Goal: Task Accomplishment & Management: Use online tool/utility

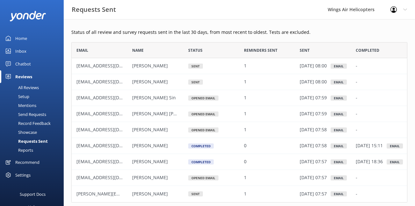
scroll to position [160, 336]
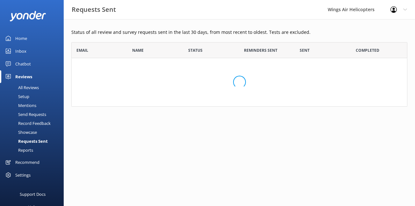
scroll to position [176, 336]
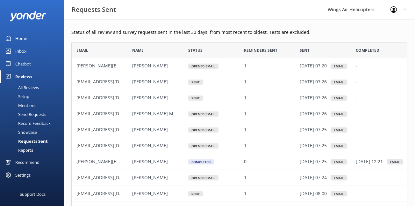
click at [31, 113] on div "Send Requests" at bounding box center [25, 114] width 42 height 9
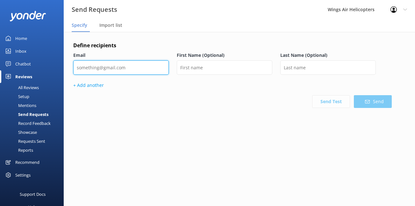
click at [110, 65] on input "email" at bounding box center [121, 67] width 96 height 14
paste input "ftrinkl@sauerbau.bayern"
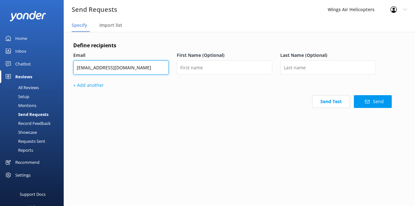
type input "ftrinkl@sauerbau.bayern"
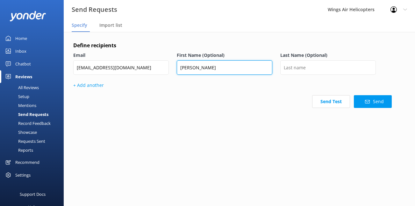
type input "Florian"
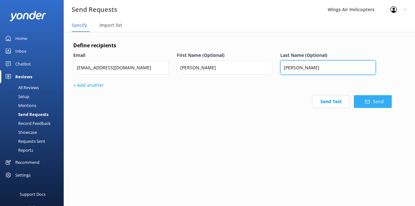
type input "Trinkl"
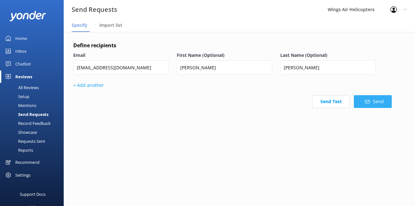
click at [363, 104] on button "Send" at bounding box center [373, 101] width 38 height 13
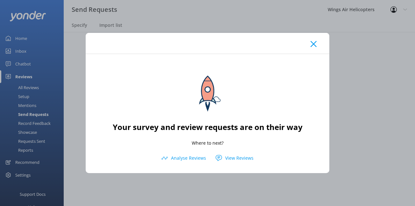
click at [313, 41] on icon at bounding box center [314, 44] width 6 height 6
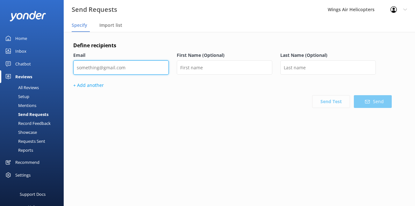
click at [156, 69] on input "email" at bounding box center [121, 67] width 96 height 14
paste input "amcgrath7@hotmail.com"
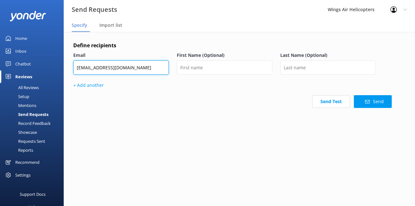
type input "amcgrath7@hotmail.com"
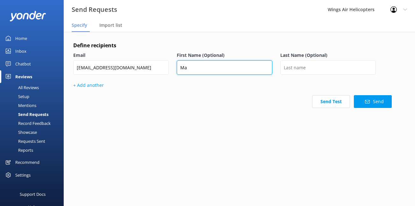
type input "M"
type input "Amber"
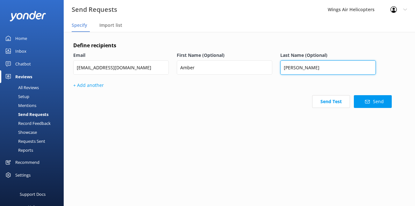
click at [291, 69] on input "McGrath" at bounding box center [328, 67] width 96 height 14
type input "Mcgrath"
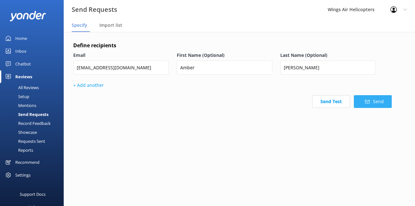
click at [364, 105] on button "Send" at bounding box center [373, 101] width 38 height 13
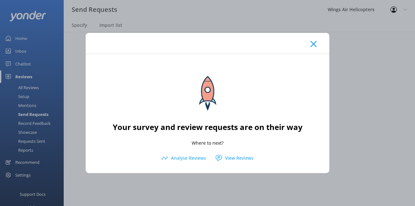
click at [315, 43] on use at bounding box center [314, 44] width 6 height 6
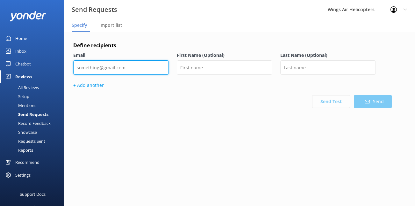
click at [143, 68] on input "email" at bounding box center [121, 67] width 96 height 14
paste input "Kate.Scott@altourair.com"
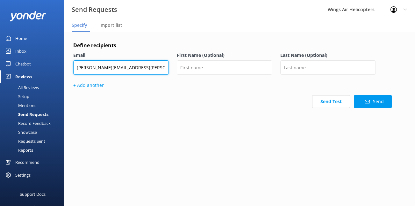
type input "Kate.Scott@altourair.com"
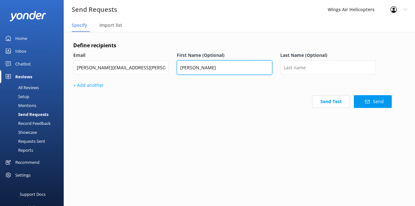
type input "Kate"
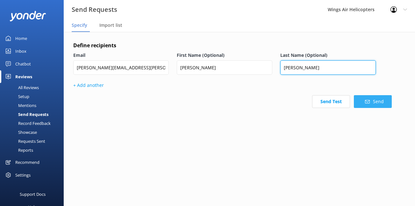
type input "Scott"
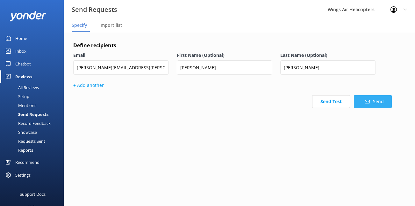
click at [364, 104] on button "Send" at bounding box center [373, 101] width 38 height 13
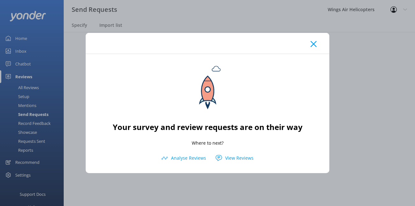
click at [316, 42] on use at bounding box center [314, 44] width 6 height 6
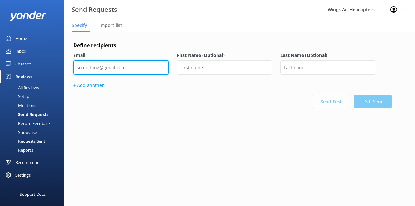
click at [159, 67] on input "email" at bounding box center [121, 67] width 96 height 14
paste input "Angelika-0410@hotmail.es"
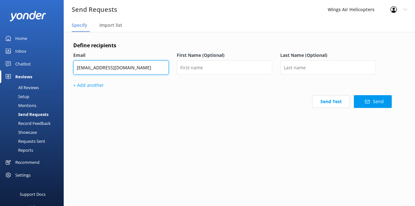
type input "Angelika-0410@hotmail.es"
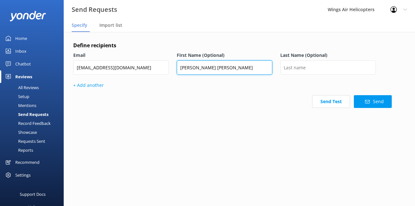
type input "Angelica Maria"
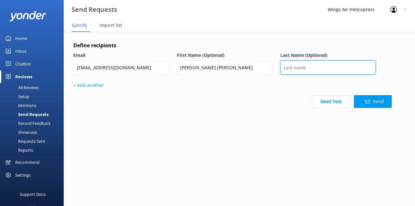
click at [317, 70] on input "text" at bounding box center [328, 67] width 96 height 14
paste input "Cardona Valencia"
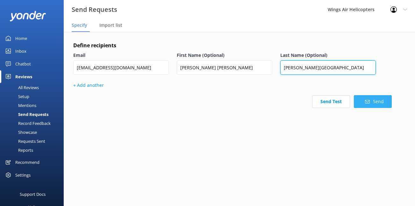
type input "Cardona Valencia"
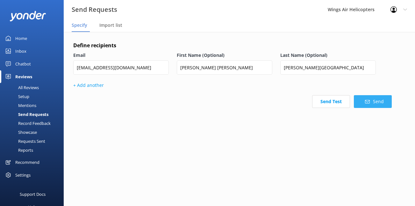
click at [367, 107] on button "Send" at bounding box center [373, 101] width 38 height 13
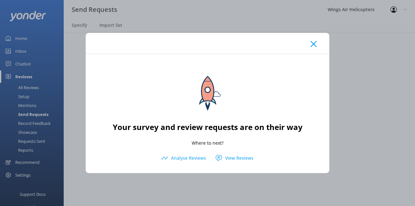
click at [314, 48] on div at bounding box center [208, 43] width 244 height 21
click at [320, 44] on div at bounding box center [208, 43] width 244 height 21
click at [314, 44] on use at bounding box center [314, 44] width 6 height 6
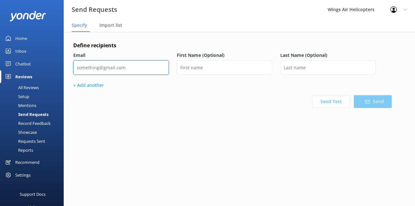
click at [150, 67] on input "email" at bounding box center [121, 67] width 96 height 14
paste input "celineleb93@yahoo.fr"
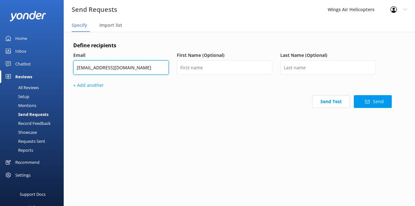
type input "celineleb93@yahoo.fr"
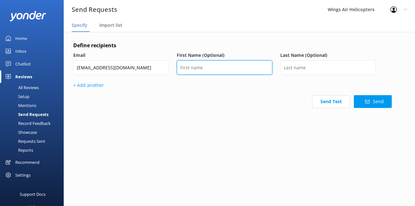
click at [222, 69] on input "text" at bounding box center [225, 67] width 96 height 14
paste input "Céline"
type input "Céline"
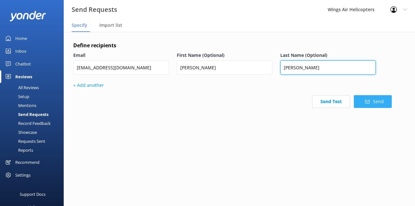
type input "Leblond"
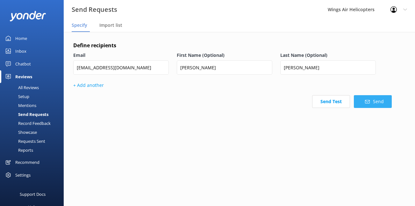
click at [361, 100] on button "Send" at bounding box center [373, 101] width 38 height 13
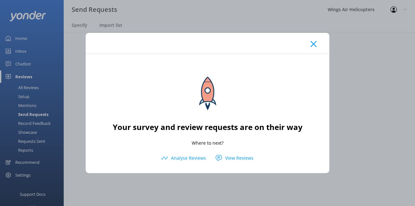
click at [315, 43] on icon at bounding box center [314, 44] width 6 height 6
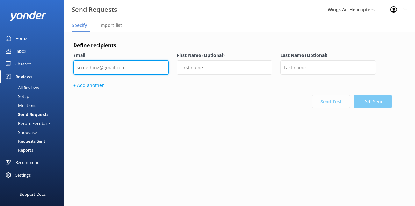
click at [147, 69] on input "email" at bounding box center [121, 67] width 96 height 14
paste input "antoinelbnd@icloud.com"
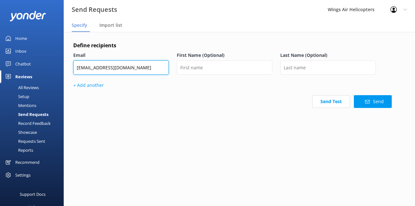
type input "antoinelbnd@icloud.com"
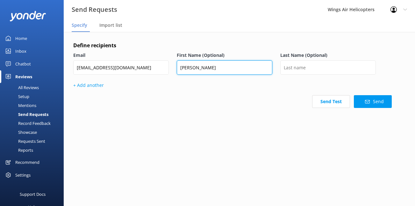
type input "Antoine"
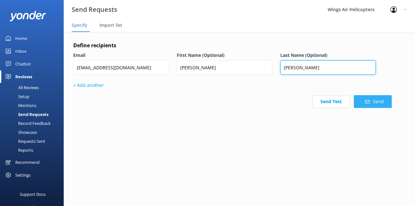
type input "Leblond"
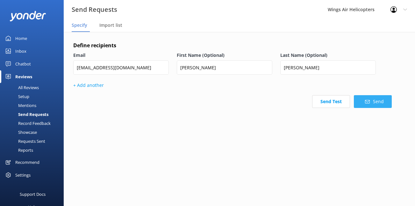
click at [377, 106] on button "Send" at bounding box center [373, 101] width 38 height 13
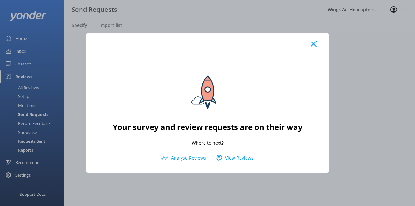
click at [312, 46] on use at bounding box center [314, 44] width 6 height 6
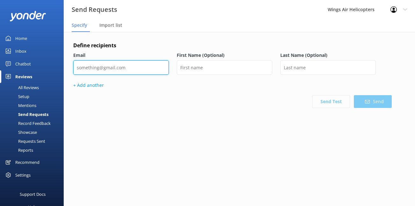
click at [139, 68] on input "email" at bounding box center [121, 67] width 96 height 14
paste input "Rramos@integrativeindustry.com"
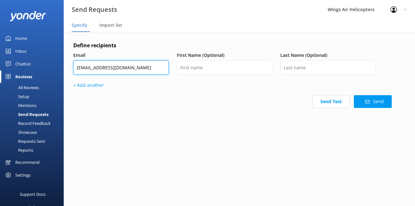
type input "Rramos@integrativeindustry.com"
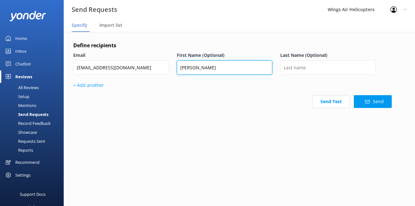
type input "Robert"
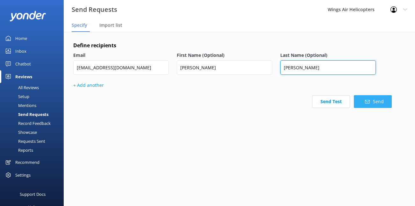
type input "Ramos"
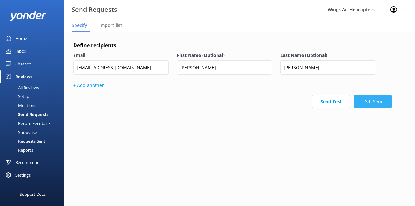
click at [356, 100] on button "Send" at bounding box center [373, 101] width 38 height 13
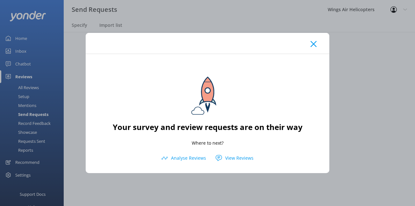
click at [315, 42] on icon at bounding box center [314, 44] width 6 height 6
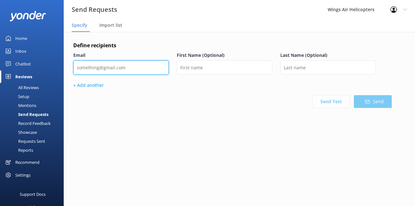
click at [136, 71] on input "email" at bounding box center [121, 67] width 96 height 14
type input "Jacinta"
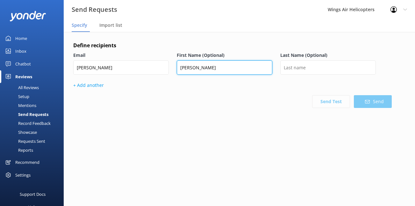
type input "Villareal"
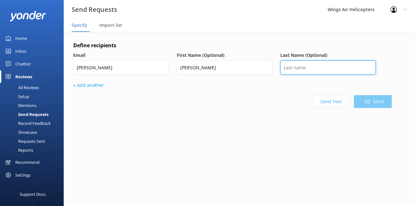
paste input "jacintagarza09@gmail.com"
type input "jacintagarza09@gmail.com"
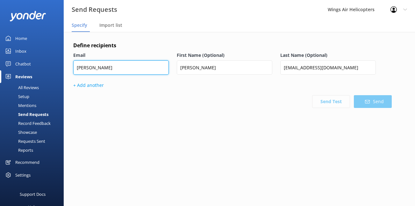
click at [107, 69] on input "Jacinta" at bounding box center [121, 67] width 96 height 14
paste input "jacintagarza09@gmail.com"
type input "jacintagarza09@gmail.com"
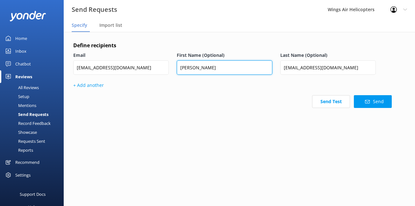
type input "Jacinta"
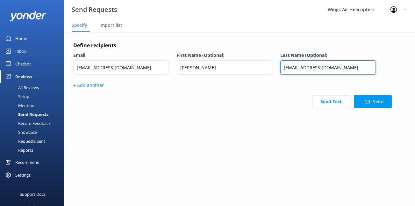
paste input "Villareal"
type input "Villareal"
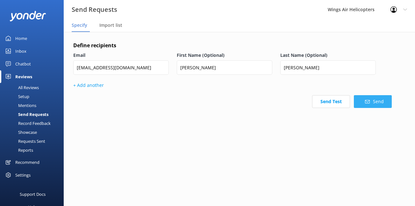
click at [365, 104] on button "Send" at bounding box center [373, 101] width 38 height 13
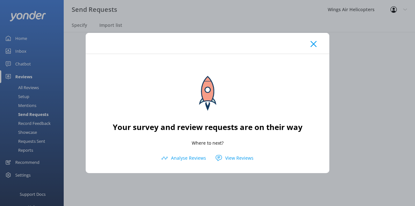
click at [314, 43] on icon at bounding box center [314, 44] width 6 height 6
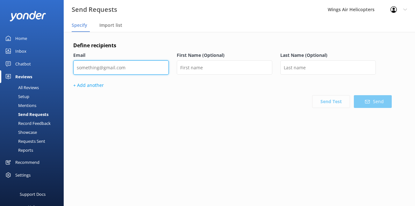
click at [145, 64] on input "email" at bounding box center [121, 67] width 96 height 14
paste input "Elisabethktrinkl@gmail.com"
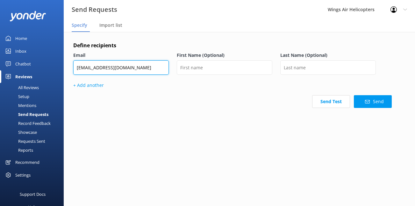
type input "Elisabethktrinkl@gmail.com"
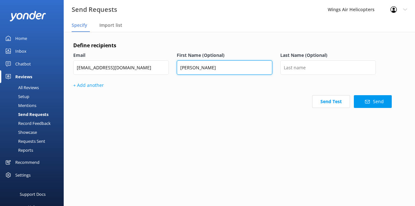
type input "Elisabeth"
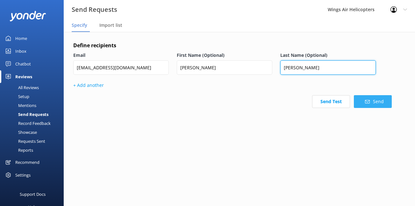
type input "Trinkl"
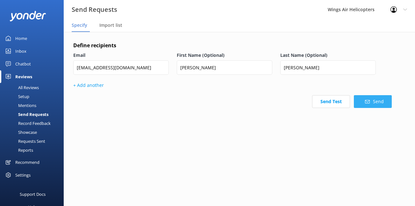
click at [370, 101] on icon at bounding box center [367, 101] width 5 height 5
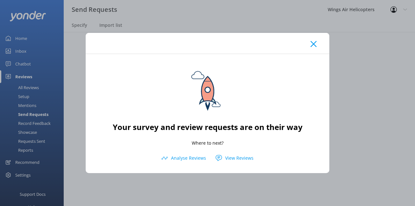
click at [312, 42] on use at bounding box center [314, 44] width 6 height 6
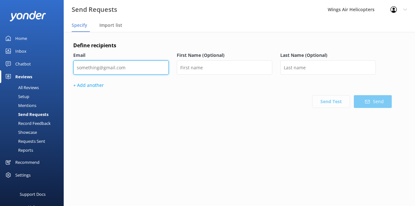
click at [124, 65] on input "email" at bounding box center [121, 67] width 96 height 14
paste input "m.trinkl16@gmail.com"
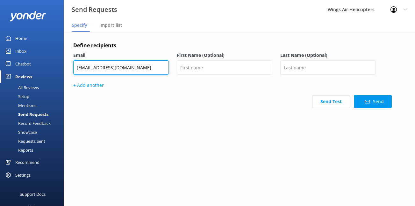
type input "m.trinkl16@gmail.com"
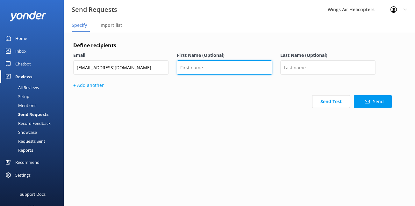
type input "L"
type input "Florian"
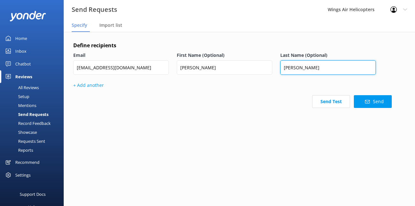
type input "Trinkl"
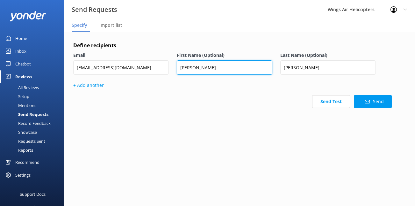
click at [250, 69] on input "Florian" at bounding box center [225, 67] width 96 height 14
type input "Florian Maximilian"
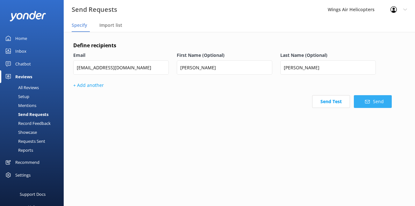
click at [376, 105] on button "Send" at bounding box center [373, 101] width 38 height 13
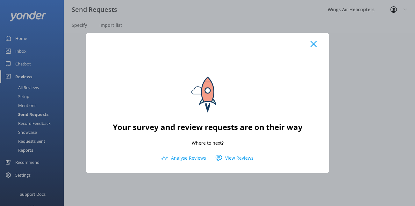
click at [309, 45] on div at bounding box center [208, 43] width 244 height 21
click at [311, 45] on icon at bounding box center [314, 44] width 6 height 6
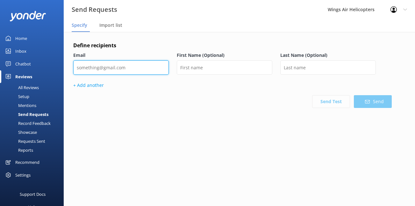
click at [138, 72] on input "email" at bounding box center [121, 67] width 96 height 14
paste input "theotrinkl@gmx.net"
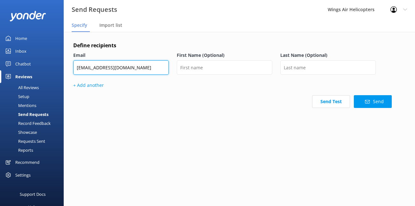
type input "theotrinkl@gmx.net"
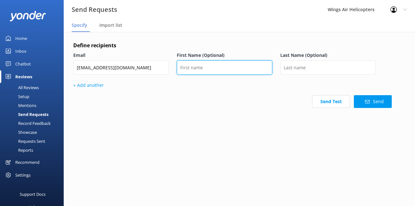
type input "h"
type input "Theo"
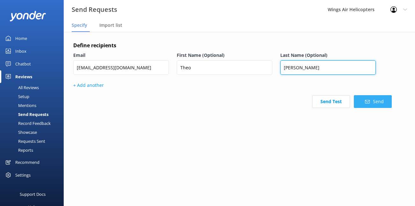
type input "Trinkl"
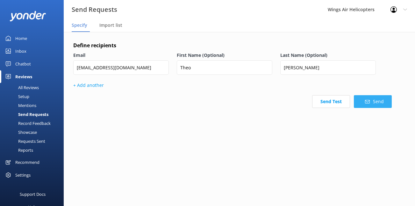
click at [378, 96] on button "Send" at bounding box center [373, 101] width 38 height 13
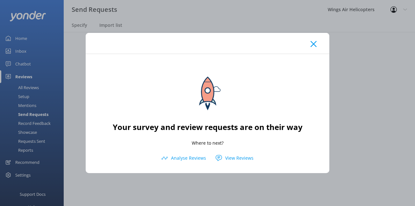
click at [313, 48] on div at bounding box center [208, 43] width 244 height 21
click at [314, 45] on use at bounding box center [314, 44] width 6 height 6
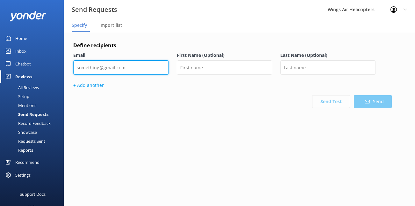
click at [133, 71] on input "email" at bounding box center [121, 67] width 96 height 14
paste input "juteau2006@yahoo.com"
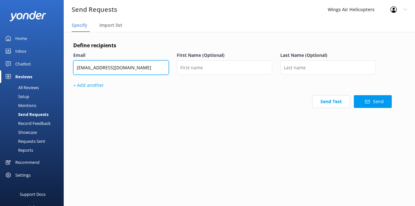
type input "juteau2006@yahoo.com"
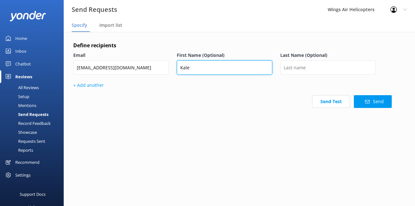
type input "Kale"
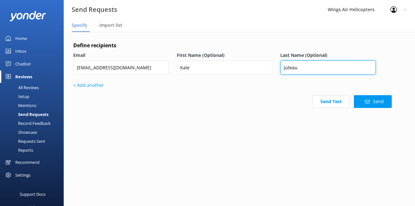
type input "Juteau"
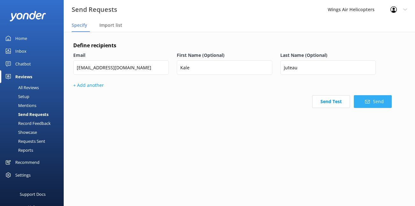
click at [378, 103] on button "Send" at bounding box center [373, 101] width 38 height 13
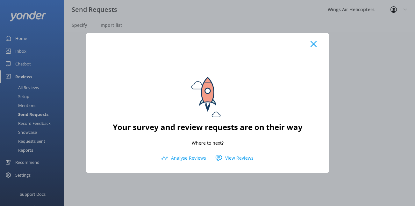
click at [309, 48] on div at bounding box center [208, 43] width 244 height 21
click at [313, 45] on use at bounding box center [314, 44] width 6 height 6
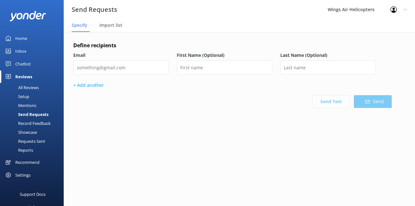
click at [36, 141] on div "Requests Sent" at bounding box center [24, 140] width 41 height 9
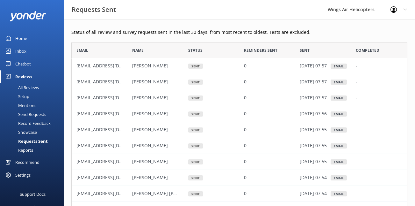
click at [24, 40] on div "Home" at bounding box center [21, 38] width 12 height 13
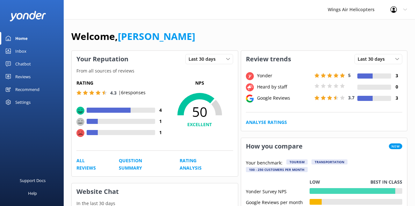
click at [20, 77] on div "Reviews" at bounding box center [22, 76] width 15 height 13
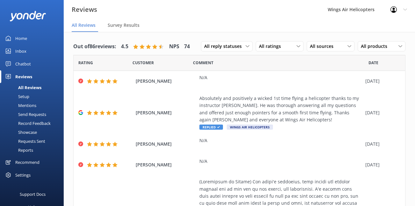
click at [33, 142] on div "Requests Sent" at bounding box center [24, 140] width 41 height 9
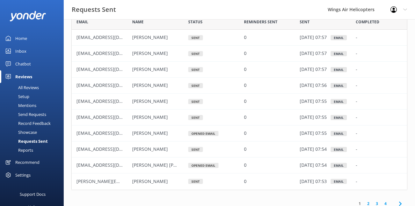
scroll to position [46, 0]
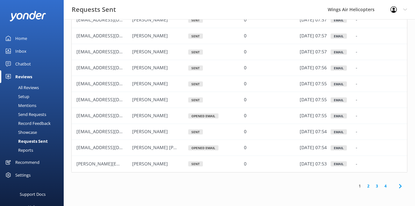
click at [401, 186] on use at bounding box center [400, 186] width 3 height 4
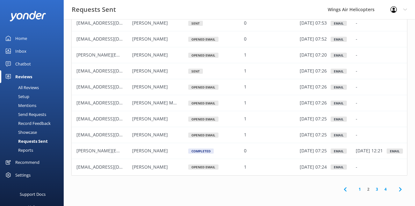
scroll to position [46, 0]
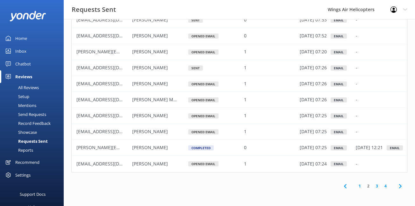
click at [398, 186] on icon at bounding box center [401, 186] width 8 height 8
click at [367, 186] on link "2" at bounding box center [368, 186] width 9 height 6
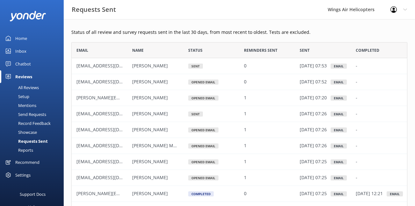
scroll to position [44, 0]
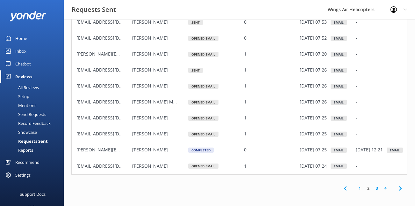
click at [360, 189] on link "1" at bounding box center [360, 188] width 9 height 6
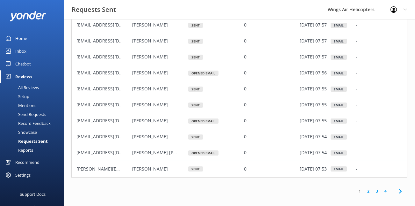
scroll to position [46, 0]
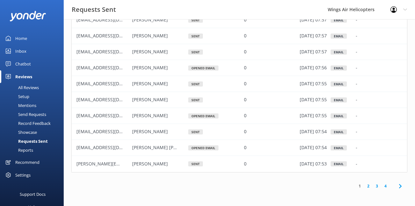
click at [24, 40] on div "Home" at bounding box center [21, 38] width 12 height 13
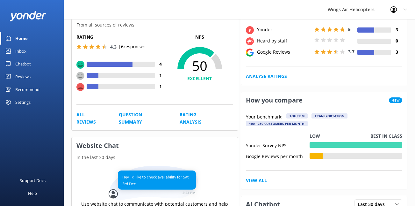
click at [26, 77] on div "Reviews" at bounding box center [22, 76] width 15 height 13
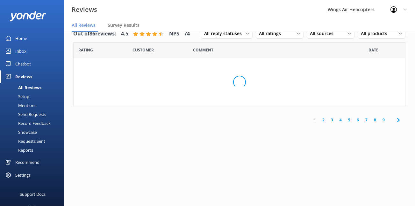
scroll to position [13, 0]
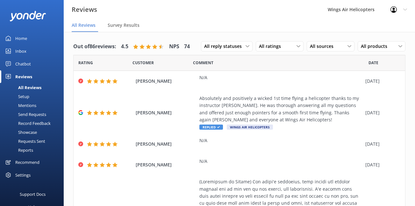
click at [39, 139] on div "Requests Sent" at bounding box center [24, 140] width 41 height 9
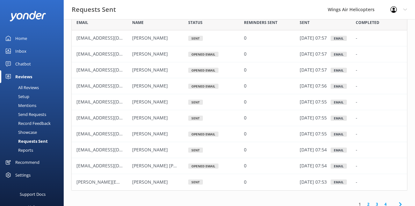
scroll to position [46, 0]
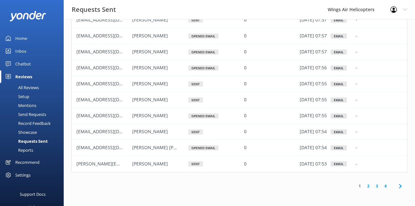
click at [368, 187] on link "2" at bounding box center [368, 186] width 9 height 6
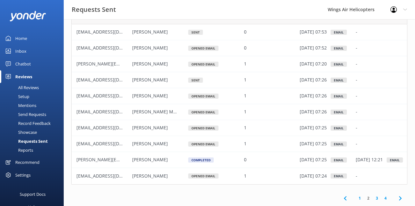
scroll to position [35, 0]
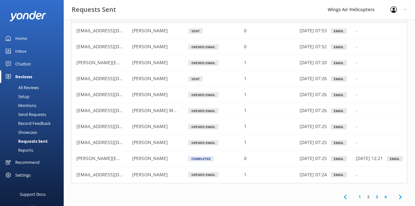
click at [359, 197] on link "1" at bounding box center [360, 196] width 9 height 6
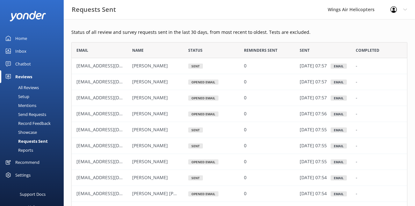
click at [20, 85] on div "All Reviews" at bounding box center [21, 87] width 35 height 9
